Goal: Task Accomplishment & Management: Manage account settings

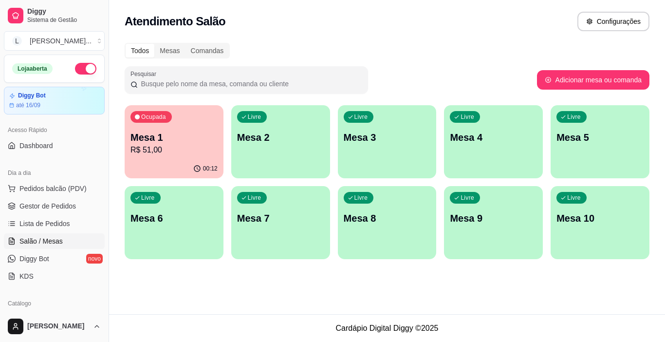
click at [187, 152] on p "R$ 51,00" at bounding box center [174, 150] width 87 height 12
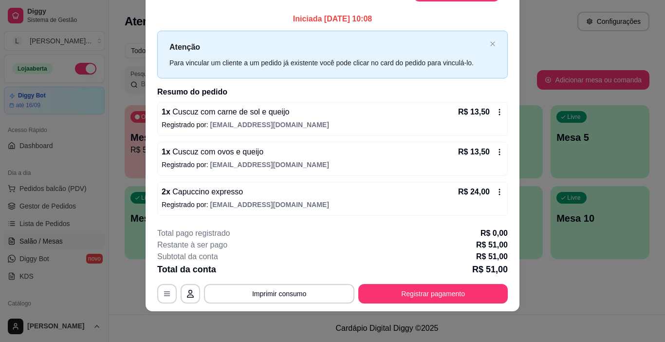
scroll to position [29, 0]
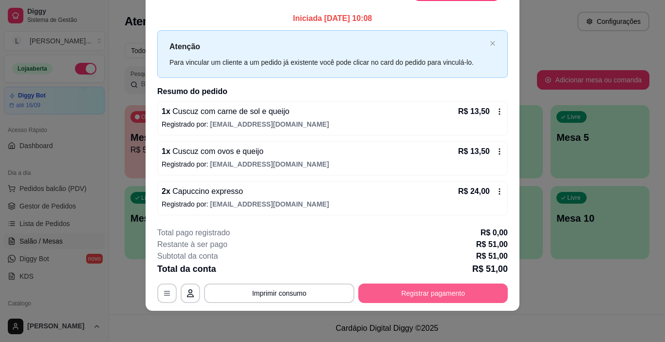
click at [404, 292] on button "Registrar pagamento" at bounding box center [434, 293] width 150 height 19
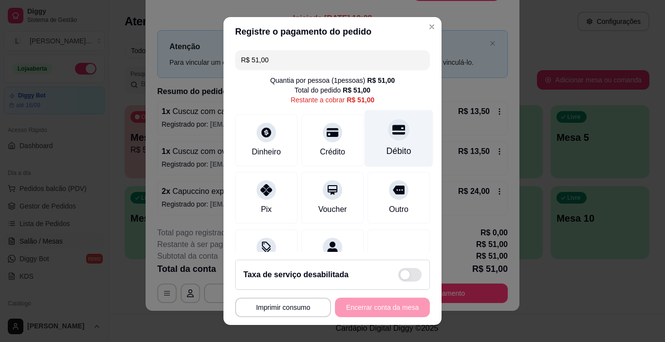
click at [388, 139] on div at bounding box center [398, 129] width 21 height 21
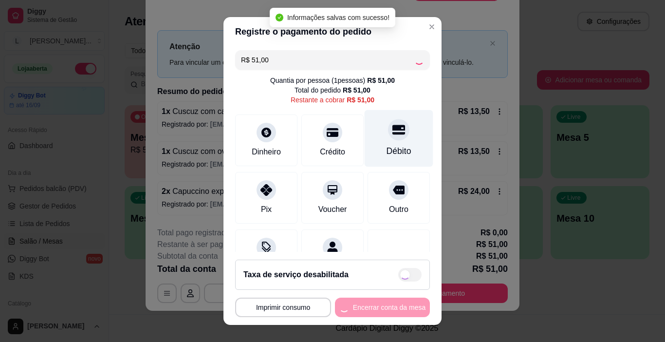
type input "R$ 0,00"
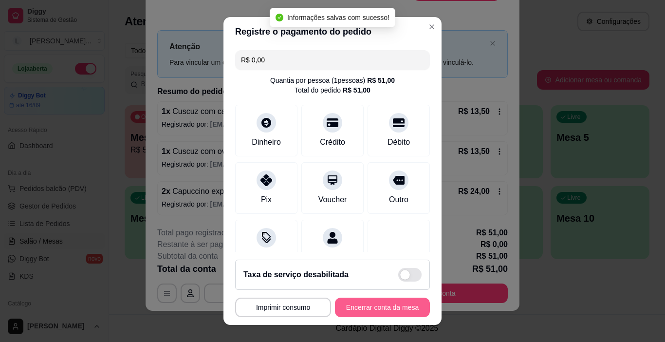
click at [362, 305] on button "Encerrar conta da mesa" at bounding box center [382, 307] width 95 height 19
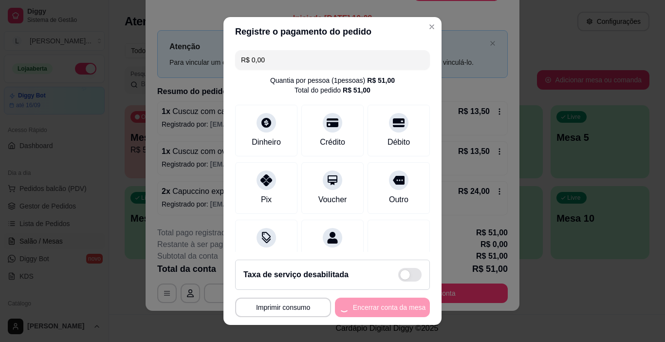
scroll to position [0, 0]
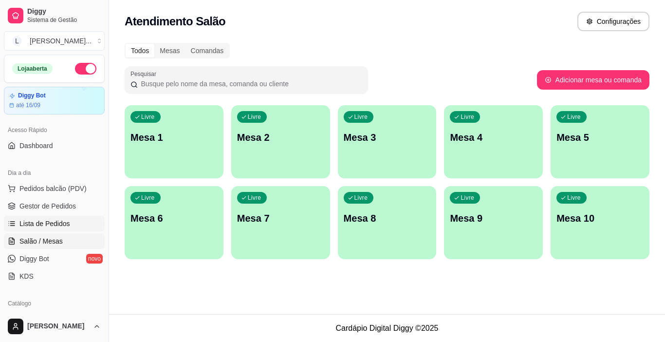
click at [49, 226] on span "Lista de Pedidos" at bounding box center [44, 224] width 51 height 10
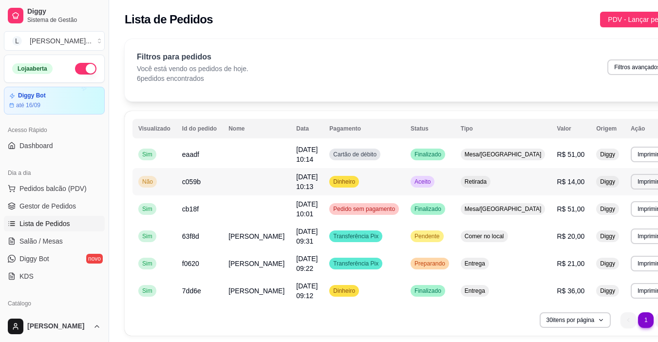
click at [262, 181] on td at bounding box center [257, 181] width 68 height 27
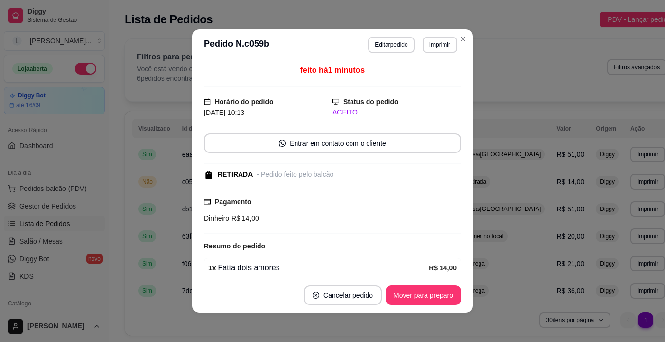
click at [436, 294] on button "Mover para preparo" at bounding box center [424, 294] width 76 height 19
click at [436, 294] on div "Mover para preparo" at bounding box center [416, 294] width 89 height 19
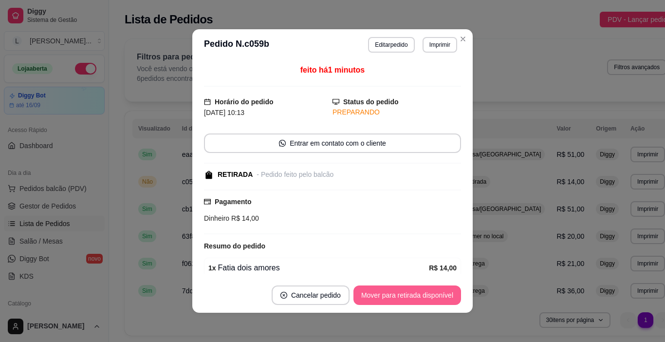
click at [436, 294] on button "Mover para retirada disponível" at bounding box center [408, 294] width 108 height 19
click at [432, 298] on button "Mover para finalizado" at bounding box center [420, 294] width 81 height 19
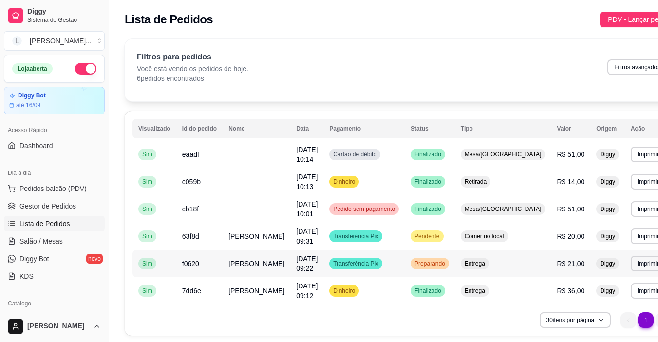
click at [257, 266] on td "[PERSON_NAME]" at bounding box center [257, 263] width 68 height 27
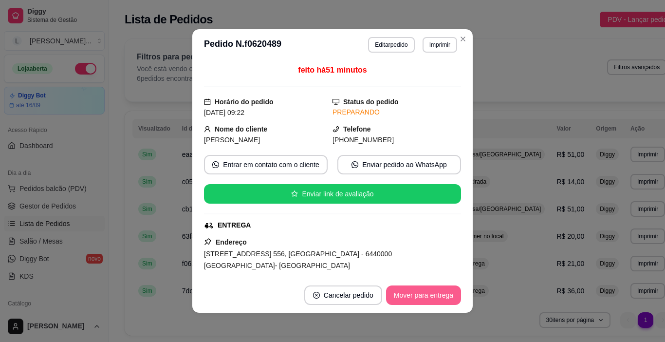
click at [411, 300] on button "Mover para entrega" at bounding box center [423, 294] width 75 height 19
click at [411, 300] on div "Mover para entrega" at bounding box center [417, 294] width 89 height 19
click at [411, 300] on button "Mover para finalizado" at bounding box center [421, 295] width 78 height 19
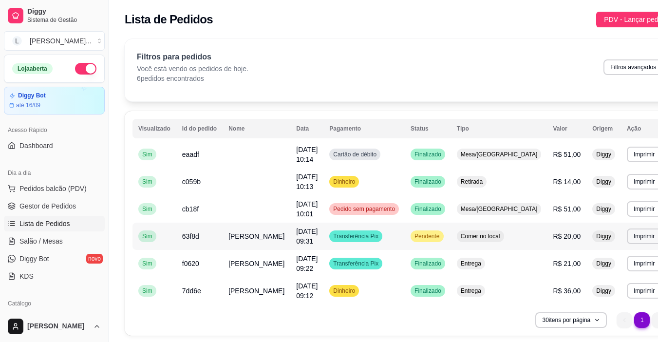
click at [334, 236] on td "Transferência Pix" at bounding box center [363, 236] width 81 height 27
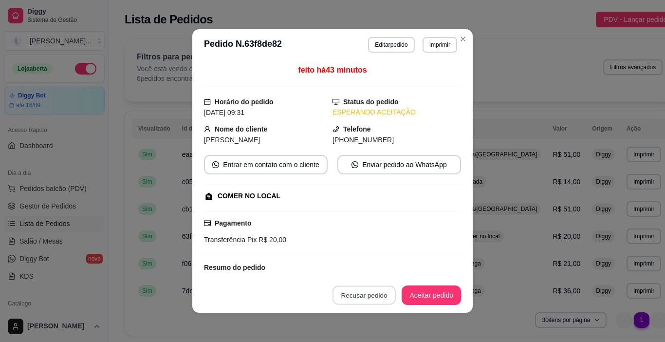
click at [347, 296] on button "Recusar pedido" at bounding box center [364, 295] width 63 height 19
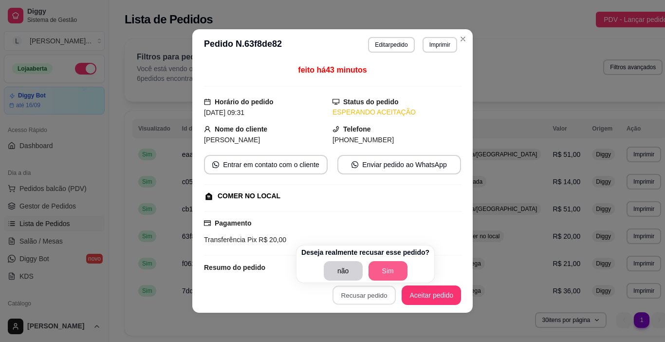
click at [375, 271] on button "Sim" at bounding box center [388, 270] width 39 height 19
